Goal: Book appointment/travel/reservation

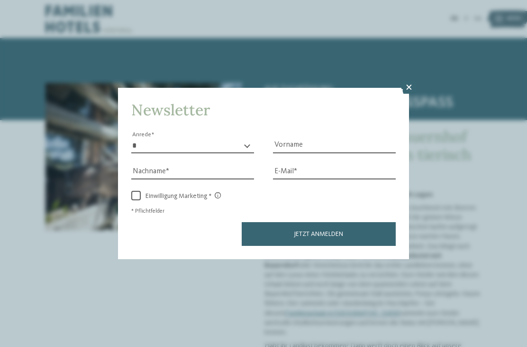
click at [403, 81] on icon at bounding box center [409, 87] width 16 height 13
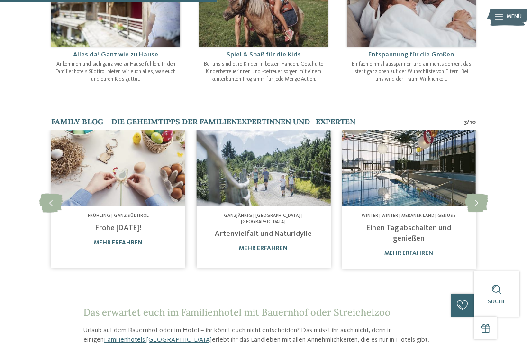
scroll to position [459, 0]
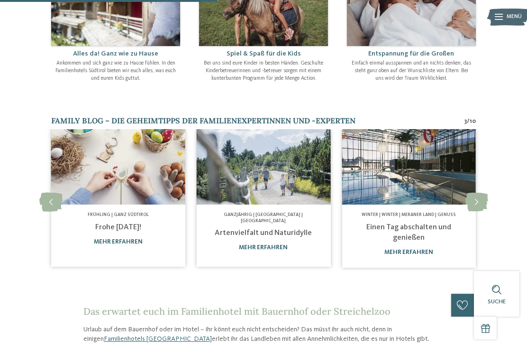
click at [481, 192] on icon at bounding box center [476, 201] width 23 height 19
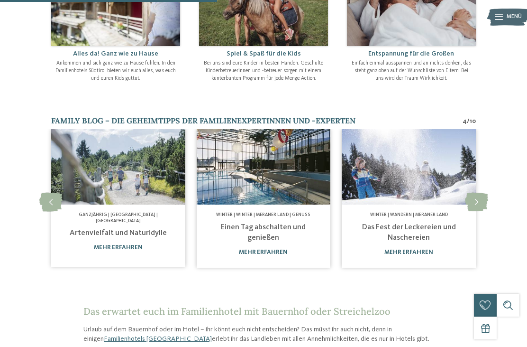
click at [478, 192] on icon at bounding box center [476, 201] width 23 height 19
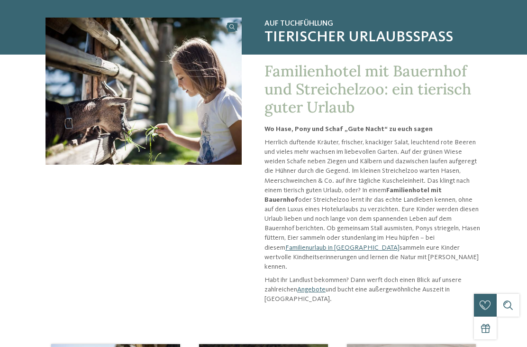
scroll to position [0, 0]
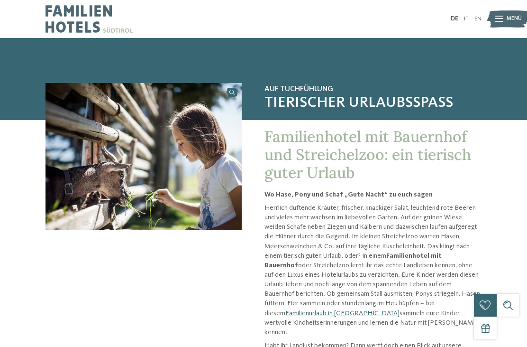
click at [499, 21] on icon at bounding box center [499, 19] width 8 height 6
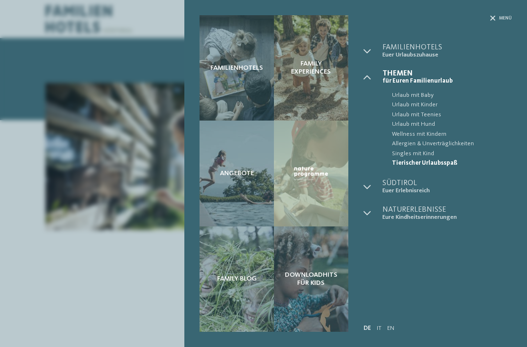
click at [405, 50] on span "Familienhotels" at bounding box center [447, 48] width 129 height 8
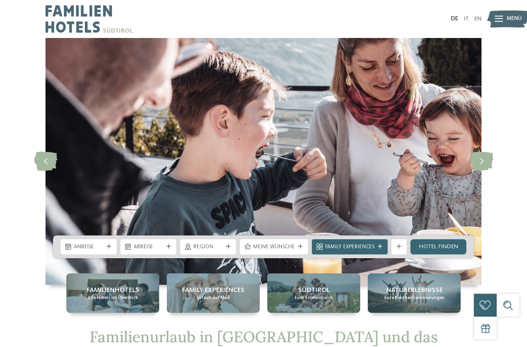
click at [110, 247] on icon at bounding box center [109, 246] width 5 height 5
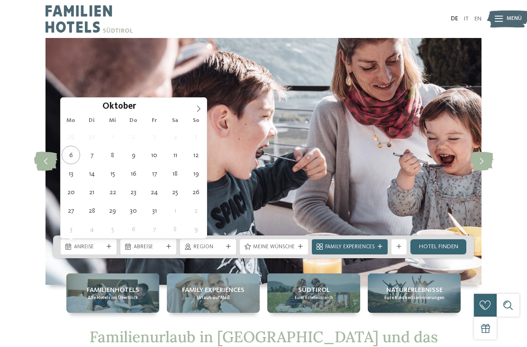
click at [200, 110] on icon at bounding box center [198, 108] width 7 height 7
click at [201, 112] on span at bounding box center [199, 106] width 16 height 16
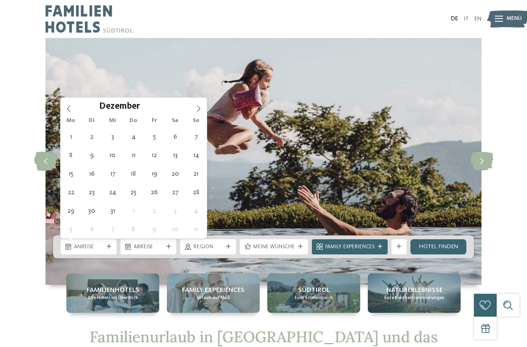
type div "[DATE]"
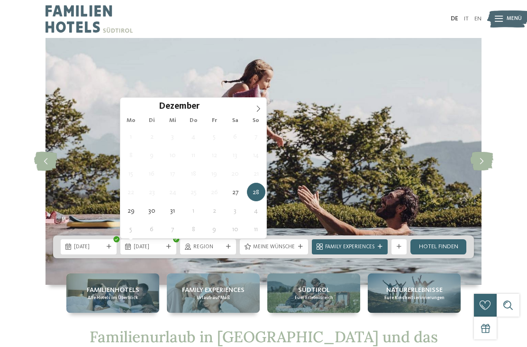
click at [258, 113] on span at bounding box center [258, 106] width 16 height 16
type input "****"
type div "[DATE]"
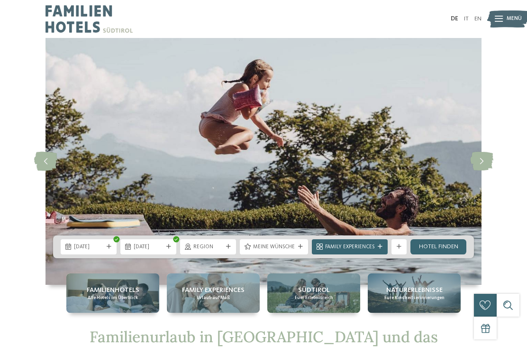
click at [229, 247] on icon at bounding box center [228, 246] width 5 height 5
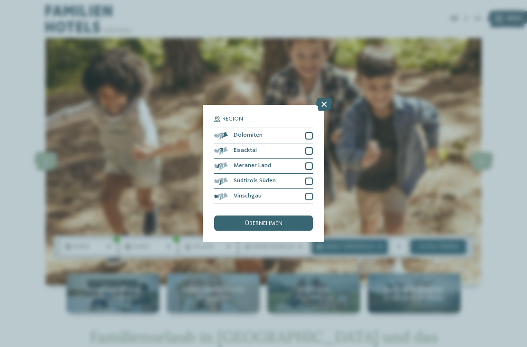
click at [327, 98] on icon at bounding box center [324, 104] width 16 height 13
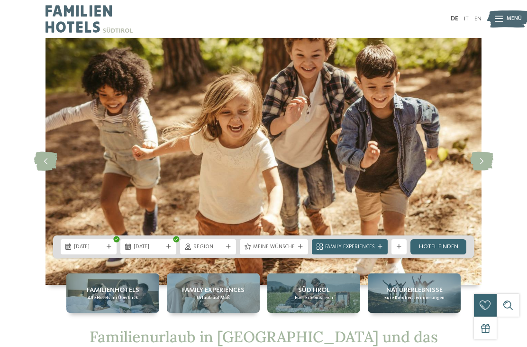
click at [297, 246] on div at bounding box center [301, 246] width 8 height 5
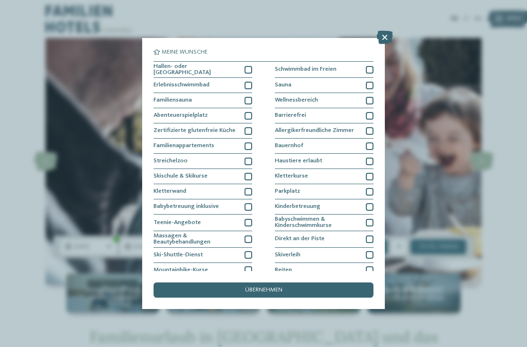
click at [251, 142] on div at bounding box center [249, 146] width 8 height 8
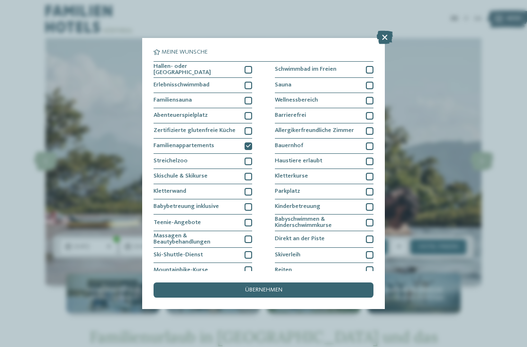
click at [372, 140] on div "Bauernhof" at bounding box center [324, 145] width 99 height 15
click at [297, 282] on div "übernehmen" at bounding box center [264, 289] width 220 height 15
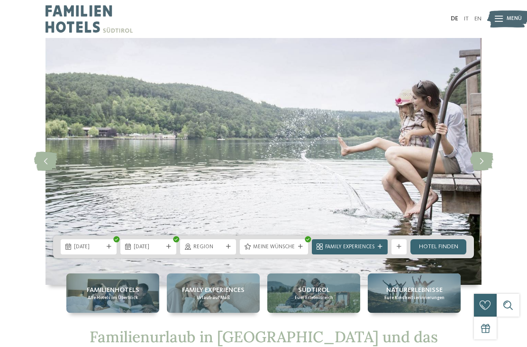
click at [359, 243] on span "Family Experiences" at bounding box center [349, 247] width 49 height 8
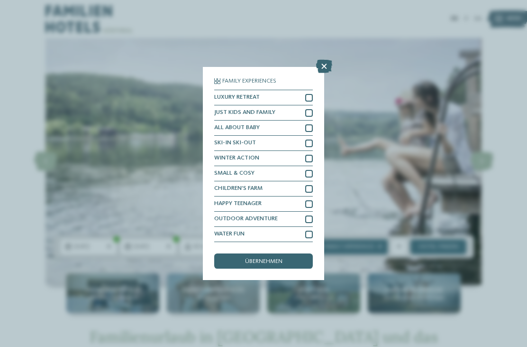
click at [323, 60] on icon at bounding box center [324, 66] width 16 height 13
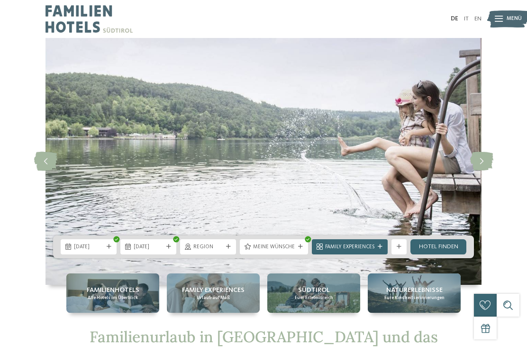
click at [448, 248] on link "Hotel finden" at bounding box center [439, 246] width 56 height 15
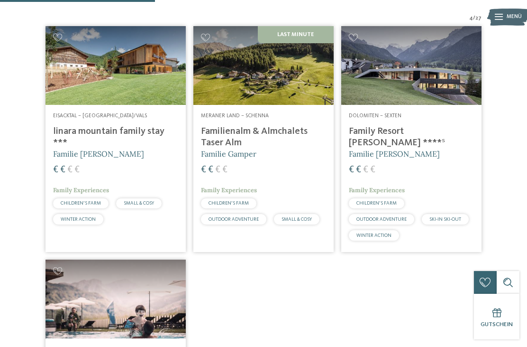
scroll to position [246, 0]
click at [142, 90] on img at bounding box center [116, 66] width 140 height 79
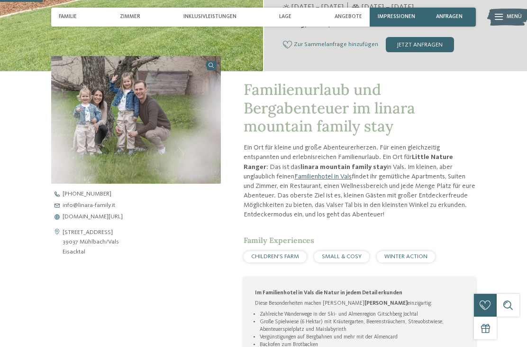
scroll to position [200, 0]
click at [121, 220] on span "www.linara-family.it/de" at bounding box center [93, 216] width 60 height 6
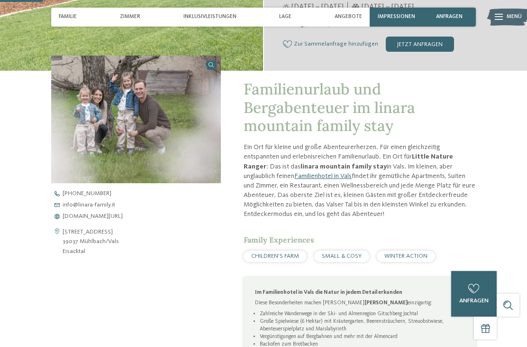
scroll to position [215, 0]
